Goal: Navigation & Orientation: Understand site structure

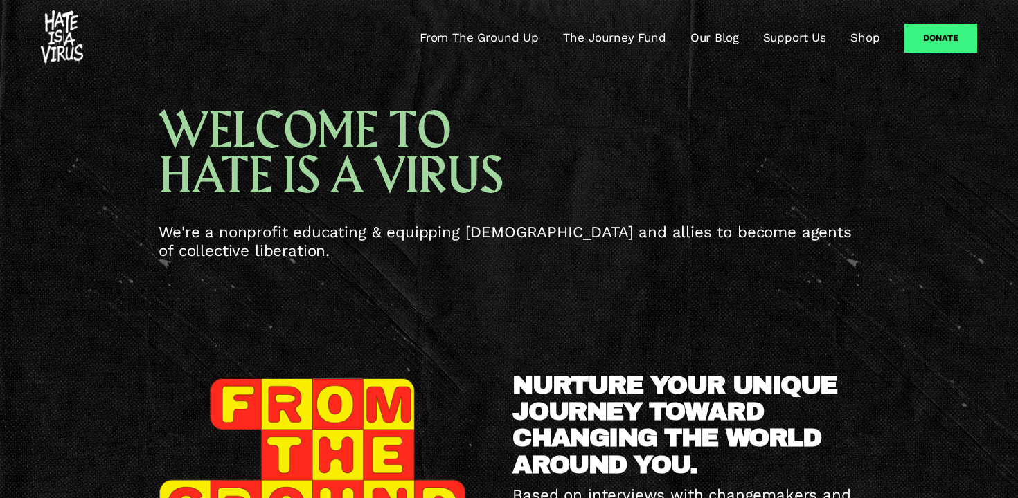
click at [52, 47] on img at bounding box center [62, 37] width 42 height 55
